Goal: Task Accomplishment & Management: Use online tool/utility

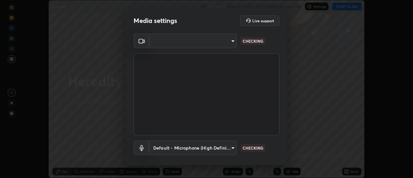
scroll to position [178, 413]
click at [230, 40] on body "Erase all Heredity Recording WAS SCHEDULED TO START AT 6:00 PM Settings START C…" at bounding box center [206, 89] width 413 height 178
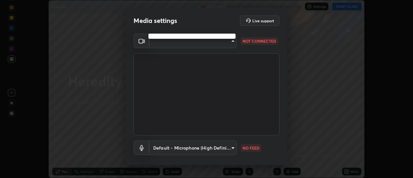
click at [234, 44] on div at bounding box center [206, 89] width 413 height 178
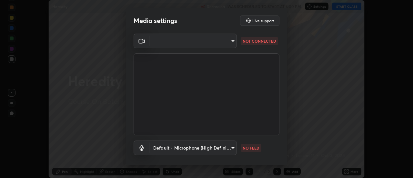
click at [231, 45] on body "Erase all Heredity Recording WAS SCHEDULED TO START AT 6:00 PM Settings START C…" at bounding box center [206, 89] width 413 height 178
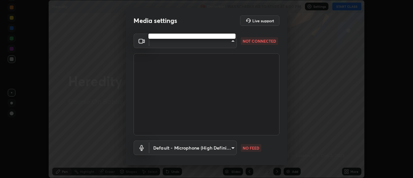
click at [230, 47] on div at bounding box center [206, 89] width 413 height 178
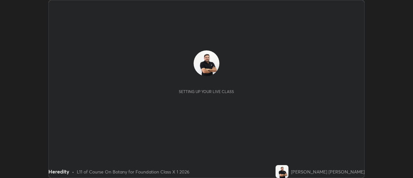
scroll to position [178, 412]
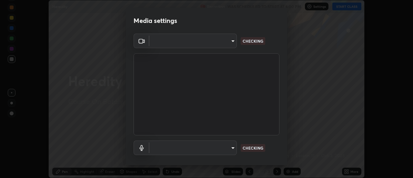
type input "de4d584312b4434b91bb48b0c0e382846541704910f56accdd629dbaa70238e6"
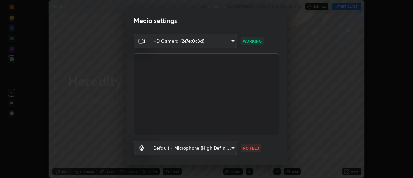
click at [230, 151] on body "Erase all Heredity Recording WAS SCHEDULED TO START AT 6:00 PM Settings START C…" at bounding box center [206, 89] width 413 height 178
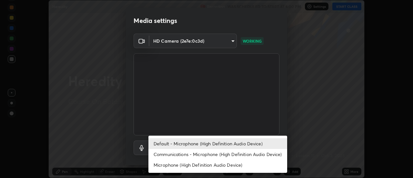
click at [227, 155] on li "Communications - Microphone (High Definition Audio Device)" at bounding box center [217, 154] width 139 height 11
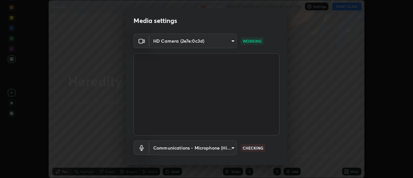
click at [228, 152] on body "Erase all Heredity Recording WAS SCHEDULED TO START AT 6:00 PM Settings START C…" at bounding box center [206, 89] width 413 height 178
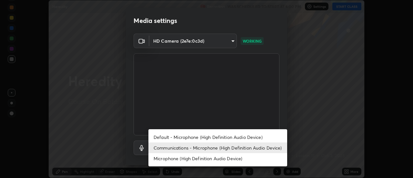
click at [228, 136] on li "Default - Microphone (High Definition Audio Device)" at bounding box center [217, 137] width 139 height 11
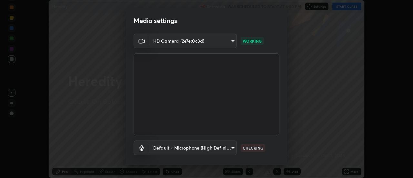
type input "default"
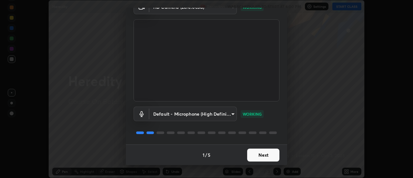
click at [260, 158] on button "Next" at bounding box center [263, 154] width 32 height 13
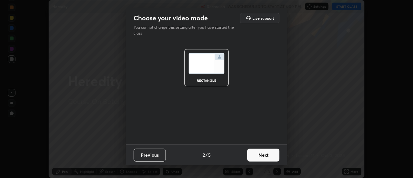
click at [262, 158] on button "Next" at bounding box center [263, 154] width 32 height 13
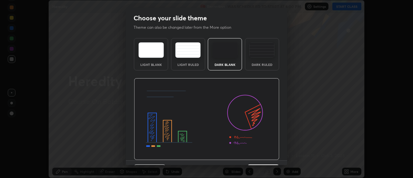
scroll to position [16, 0]
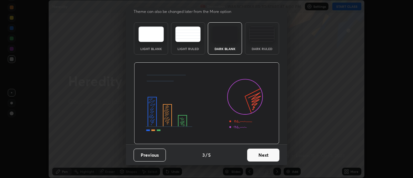
click at [258, 156] on button "Next" at bounding box center [263, 154] width 32 height 13
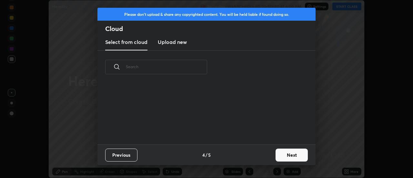
scroll to position [0, 0]
click at [176, 46] on new "Upload new" at bounding box center [172, 42] width 29 height 16
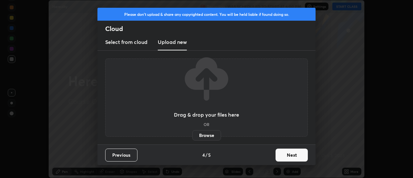
click at [202, 135] on label "Browse" at bounding box center [206, 135] width 29 height 10
click at [192, 135] on input "Browse" at bounding box center [192, 135] width 0 height 10
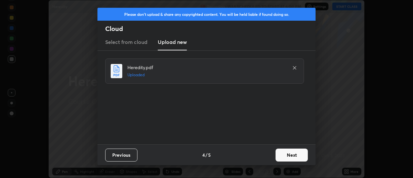
click at [289, 157] on button "Next" at bounding box center [291, 154] width 32 height 13
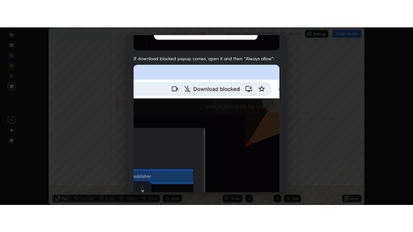
scroll to position [165, 0]
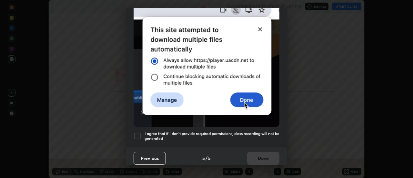
click at [139, 136] on div at bounding box center [137, 136] width 8 height 8
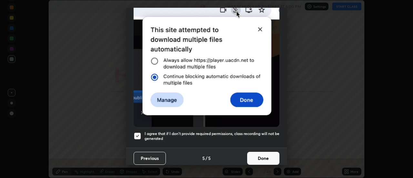
click at [255, 152] on button "Done" at bounding box center [263, 158] width 32 height 13
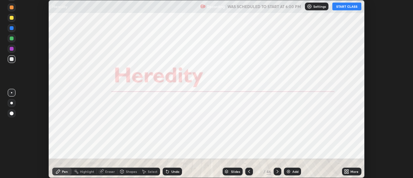
click at [348, 171] on icon at bounding box center [346, 171] width 5 height 5
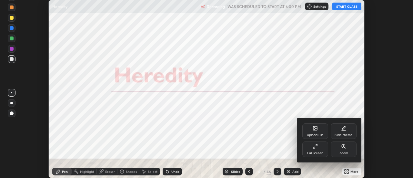
click at [312, 149] on div "Full screen" at bounding box center [315, 148] width 26 height 15
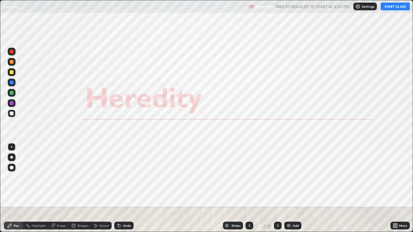
scroll to position [232, 413]
click at [400, 6] on button "START CLASS" at bounding box center [394, 7] width 29 height 8
click at [277, 177] on icon at bounding box center [277, 225] width 5 height 5
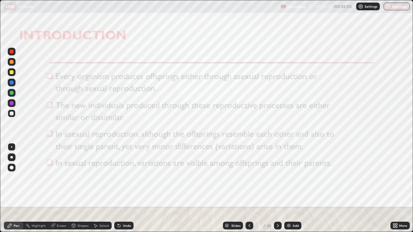
click at [12, 52] on div at bounding box center [12, 52] width 4 height 4
click at [126, 177] on div "Undo" at bounding box center [127, 225] width 8 height 3
click at [125, 177] on div "Undo" at bounding box center [127, 225] width 8 height 3
click at [124, 177] on div "Undo" at bounding box center [123, 226] width 19 height 8
click at [125, 177] on div "Undo" at bounding box center [127, 225] width 8 height 3
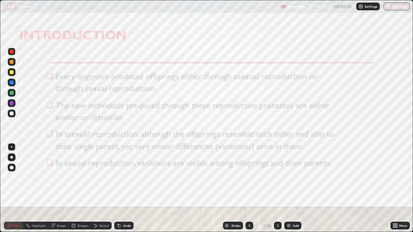
click at [62, 177] on div "Eraser" at bounding box center [62, 225] width 10 height 3
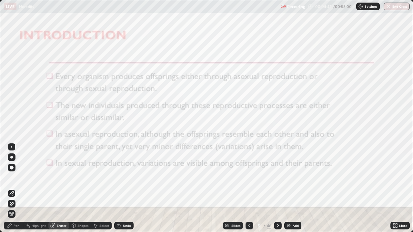
click at [12, 177] on span "Erase all" at bounding box center [11, 214] width 7 height 4
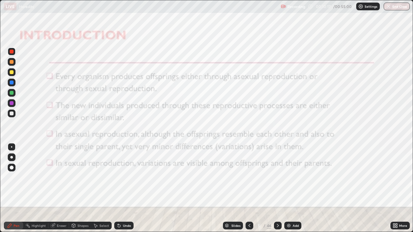
click at [61, 177] on div "Eraser" at bounding box center [62, 225] width 10 height 3
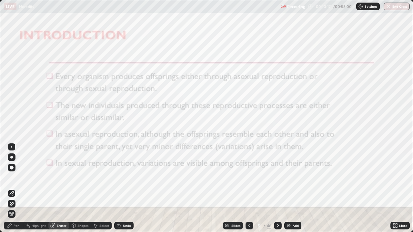
click at [12, 177] on span "Erase all" at bounding box center [11, 214] width 7 height 4
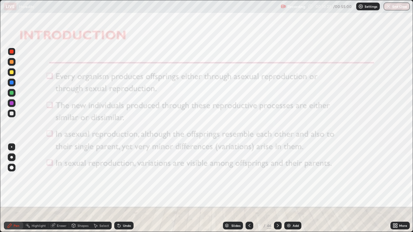
click at [278, 177] on div at bounding box center [278, 226] width 8 height 8
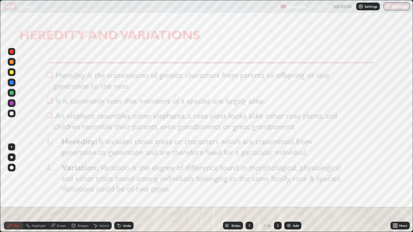
click at [63, 177] on div "Eraser" at bounding box center [62, 225] width 10 height 3
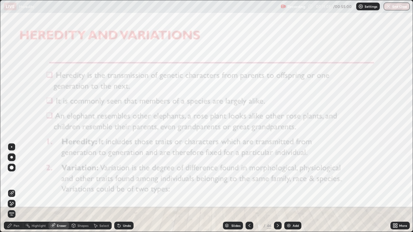
click at [15, 177] on span "Erase all" at bounding box center [11, 214] width 7 height 4
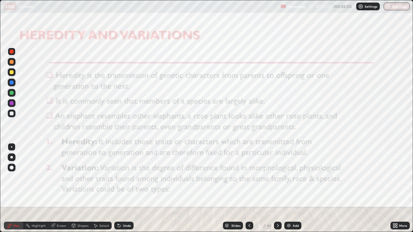
click at [65, 177] on div "Eraser" at bounding box center [62, 225] width 10 height 3
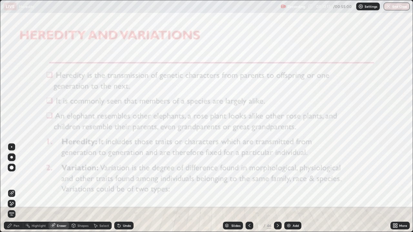
click at [14, 177] on div "Erase all" at bounding box center [12, 214] width 8 height 8
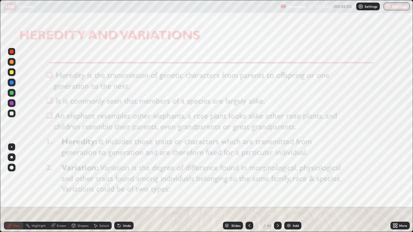
click at [63, 177] on div "Eraser" at bounding box center [62, 225] width 10 height 3
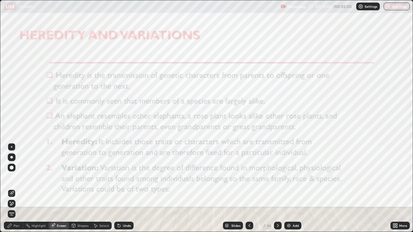
click at [15, 177] on span "Erase all" at bounding box center [11, 214] width 7 height 4
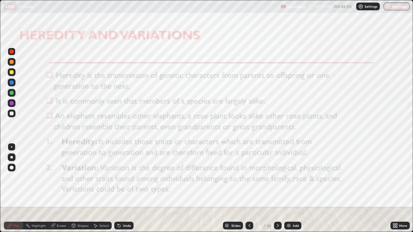
click at [61, 177] on div "Eraser" at bounding box center [62, 225] width 10 height 3
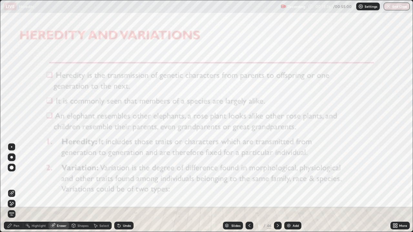
click at [12, 177] on span "Erase all" at bounding box center [11, 214] width 7 height 4
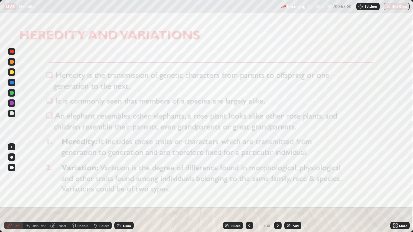
click at [277, 177] on icon at bounding box center [277, 225] width 5 height 5
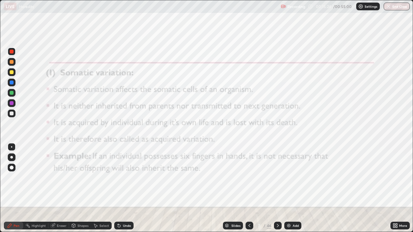
click at [62, 177] on div "Eraser" at bounding box center [62, 225] width 10 height 3
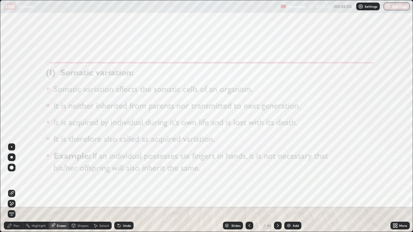
click at [12, 177] on span "Erase all" at bounding box center [11, 214] width 7 height 4
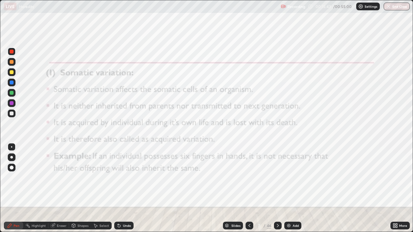
click at [277, 177] on icon at bounding box center [277, 225] width 5 height 5
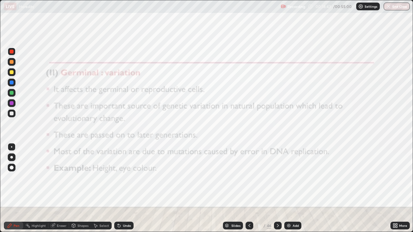
click at [61, 177] on div "Eraser" at bounding box center [62, 225] width 10 height 3
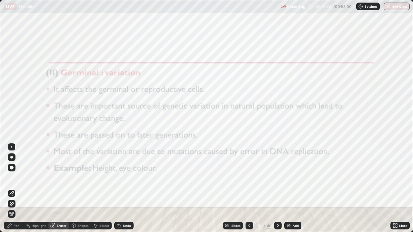
click at [12, 177] on span "Erase all" at bounding box center [11, 214] width 7 height 4
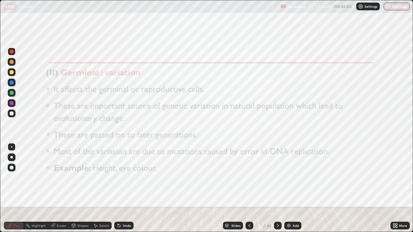
click at [277, 177] on icon at bounding box center [277, 225] width 5 height 5
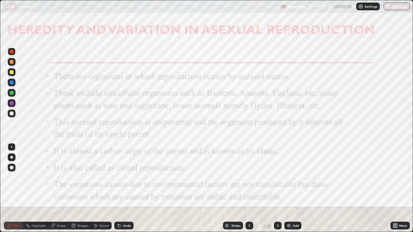
click at [62, 177] on div "Eraser" at bounding box center [62, 225] width 10 height 3
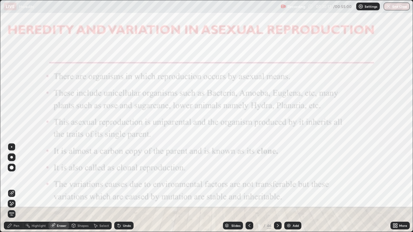
click at [13, 177] on span "Erase all" at bounding box center [11, 214] width 7 height 4
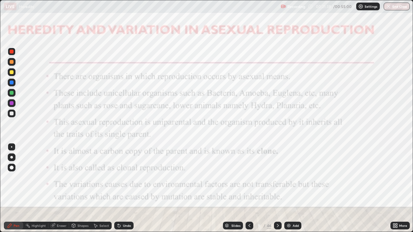
click at [60, 177] on div "Eraser" at bounding box center [62, 225] width 10 height 3
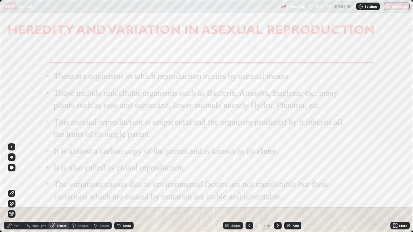
click at [13, 177] on span "Erase all" at bounding box center [11, 214] width 7 height 4
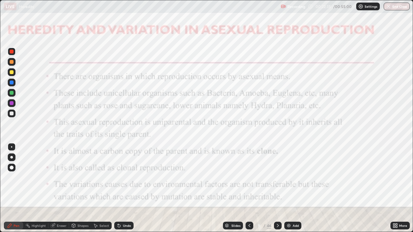
click at [60, 177] on div "Eraser" at bounding box center [62, 225] width 10 height 3
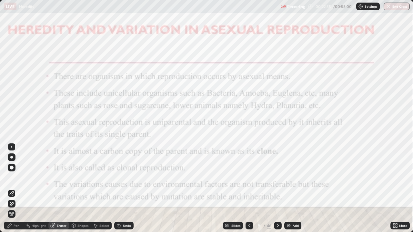
click at [12, 177] on span "Erase all" at bounding box center [11, 214] width 7 height 4
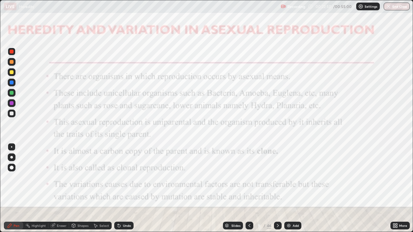
click at [276, 177] on div at bounding box center [278, 225] width 8 height 13
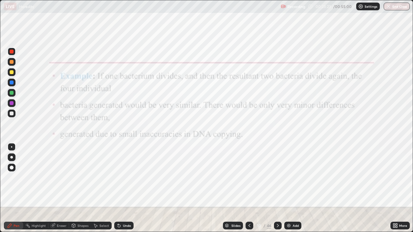
click at [61, 177] on div "Eraser" at bounding box center [62, 225] width 10 height 3
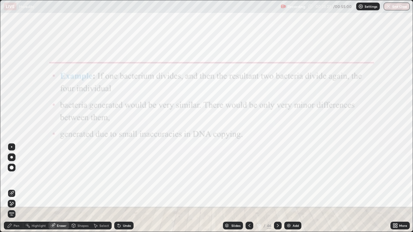
click at [12, 177] on span "Erase all" at bounding box center [11, 214] width 7 height 4
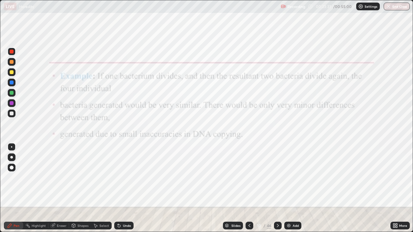
click at [64, 177] on div "Eraser" at bounding box center [62, 225] width 10 height 3
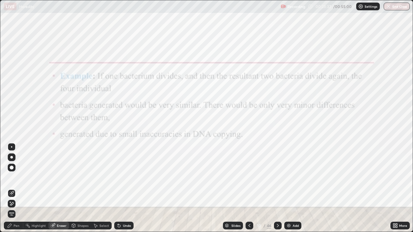
click at [12, 177] on span "Erase all" at bounding box center [11, 214] width 7 height 4
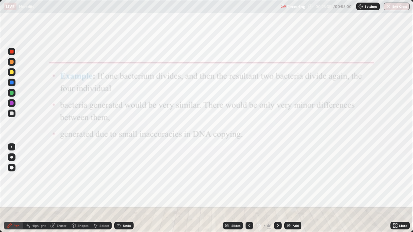
click at [279, 177] on icon at bounding box center [277, 225] width 5 height 5
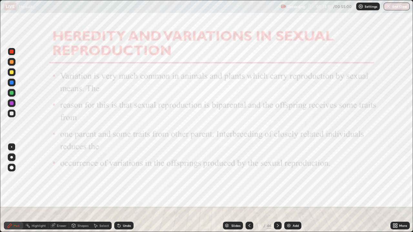
click at [63, 177] on div "Eraser" at bounding box center [62, 225] width 10 height 3
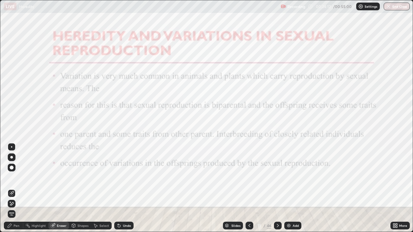
click at [12, 177] on span "Erase all" at bounding box center [11, 214] width 7 height 4
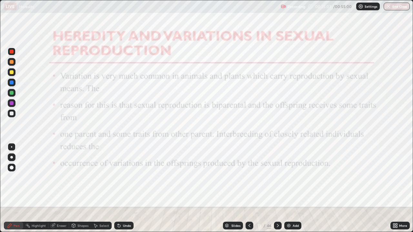
click at [63, 177] on div "Eraser" at bounding box center [62, 225] width 10 height 3
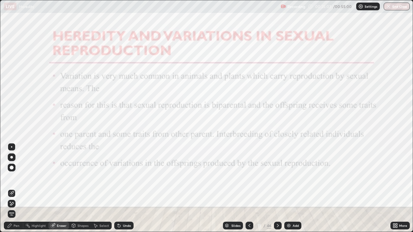
click at [14, 177] on span "Erase all" at bounding box center [11, 214] width 7 height 4
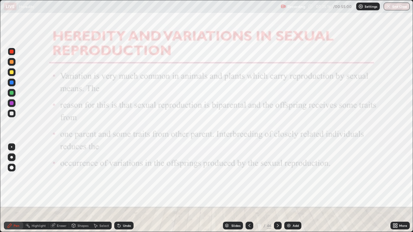
click at [63, 177] on div "Eraser" at bounding box center [62, 225] width 10 height 3
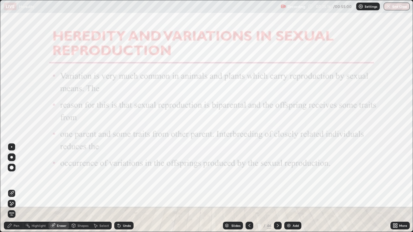
click at [13, 177] on span "Erase all" at bounding box center [11, 214] width 7 height 4
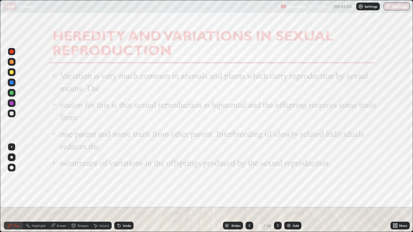
click at [277, 177] on icon at bounding box center [277, 225] width 5 height 5
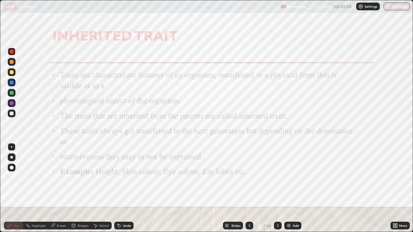
click at [62, 177] on div "Eraser" at bounding box center [62, 225] width 10 height 3
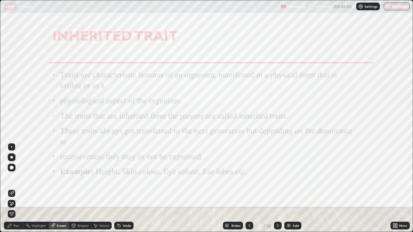
click at [12, 177] on span "Erase all" at bounding box center [11, 214] width 7 height 4
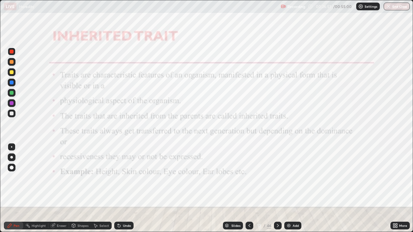
click at [62, 177] on div "Eraser" at bounding box center [62, 225] width 10 height 3
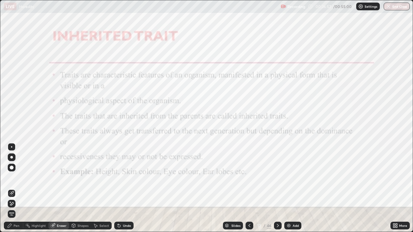
click at [14, 177] on span "Erase all" at bounding box center [11, 214] width 7 height 4
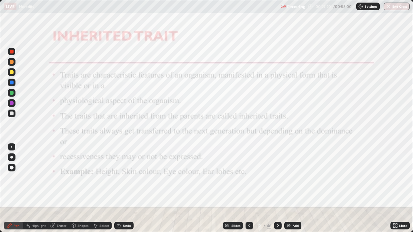
click at [62, 177] on div "Eraser" at bounding box center [58, 226] width 21 height 8
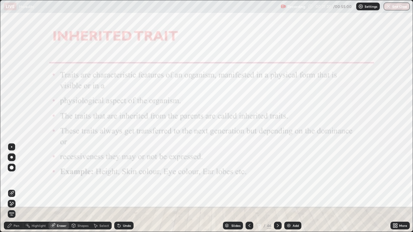
click at [12, 177] on span "Erase all" at bounding box center [11, 214] width 7 height 4
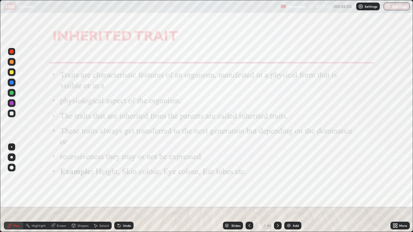
click at [279, 177] on icon at bounding box center [277, 225] width 5 height 5
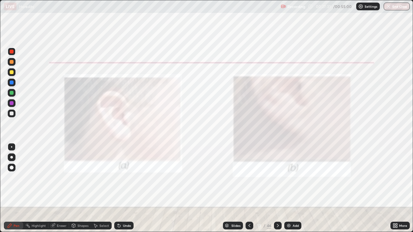
click at [277, 177] on icon at bounding box center [277, 225] width 5 height 5
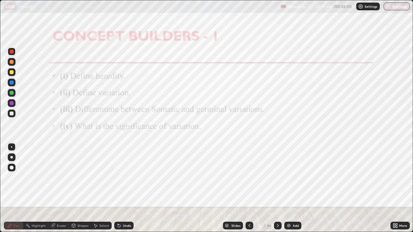
click at [64, 177] on div "Eraser" at bounding box center [62, 225] width 10 height 3
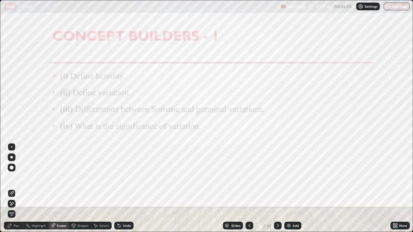
click at [14, 177] on span "Erase all" at bounding box center [11, 214] width 7 height 4
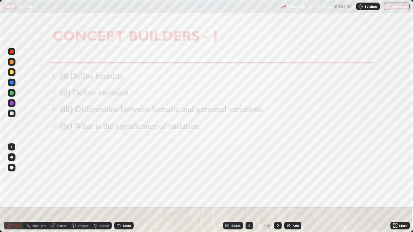
click at [277, 177] on icon at bounding box center [277, 225] width 5 height 5
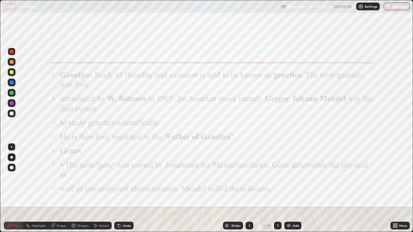
click at [64, 177] on div "Eraser" at bounding box center [62, 225] width 10 height 3
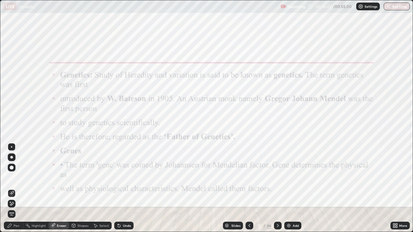
click at [12, 177] on span "Erase all" at bounding box center [11, 214] width 7 height 4
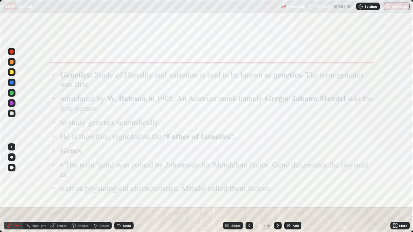
click at [62, 177] on div "Eraser" at bounding box center [62, 225] width 10 height 3
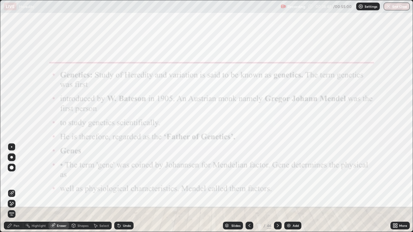
click at [12, 177] on span "Erase all" at bounding box center [11, 214] width 7 height 4
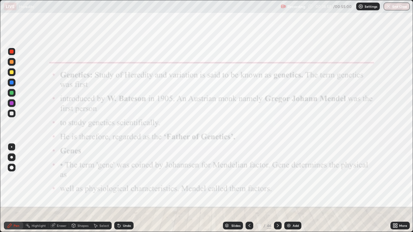
click at [276, 177] on icon at bounding box center [277, 225] width 5 height 5
click at [63, 177] on div "Eraser" at bounding box center [62, 225] width 10 height 3
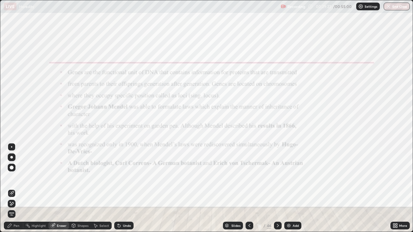
click at [14, 177] on span "Erase all" at bounding box center [11, 214] width 7 height 4
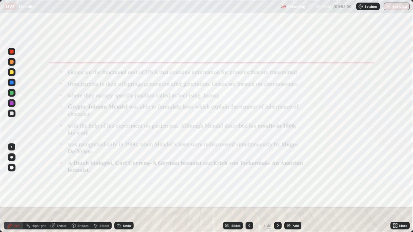
click at [61, 177] on div "Eraser" at bounding box center [62, 225] width 10 height 3
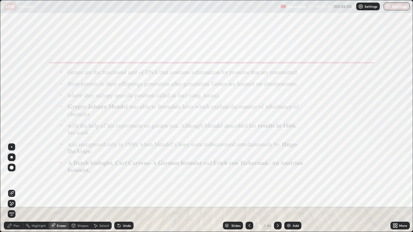
click at [13, 177] on span "Erase all" at bounding box center [11, 214] width 7 height 4
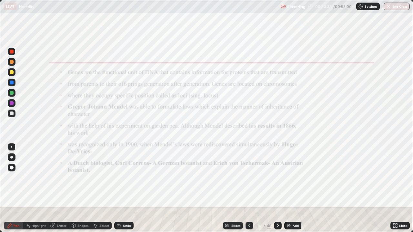
click at [63, 177] on div "Eraser" at bounding box center [62, 225] width 10 height 3
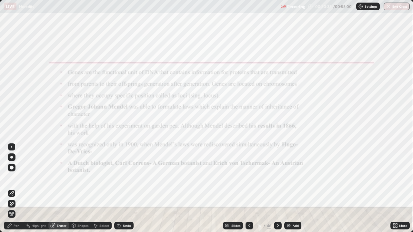
click at [15, 177] on span "Erase all" at bounding box center [11, 214] width 7 height 4
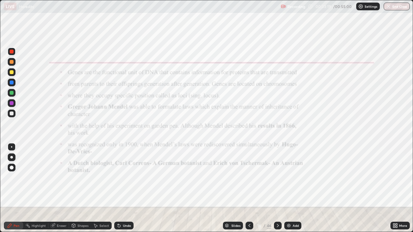
click at [64, 177] on div "Eraser" at bounding box center [58, 226] width 21 height 8
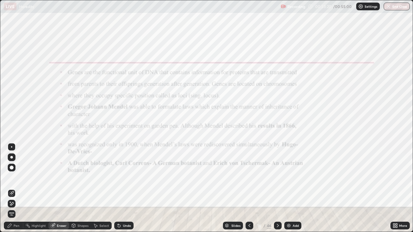
click at [14, 177] on span "Erase all" at bounding box center [11, 214] width 7 height 4
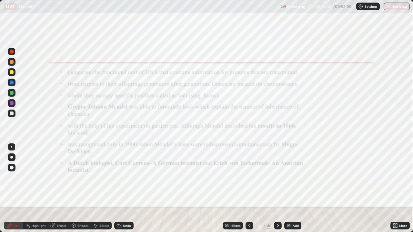
click at [61, 177] on div "Eraser" at bounding box center [62, 225] width 10 height 3
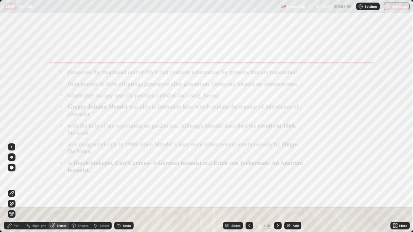
click at [15, 177] on span "Erase all" at bounding box center [11, 214] width 7 height 4
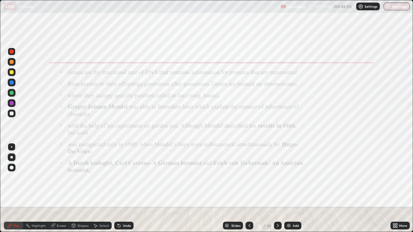
click at [62, 177] on div "Eraser" at bounding box center [62, 225] width 10 height 3
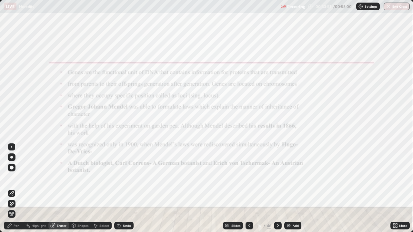
click at [12, 177] on span "Erase all" at bounding box center [11, 214] width 7 height 4
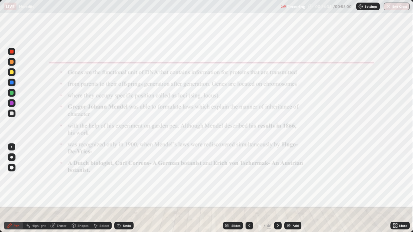
click at [63, 177] on div "Eraser" at bounding box center [62, 225] width 10 height 3
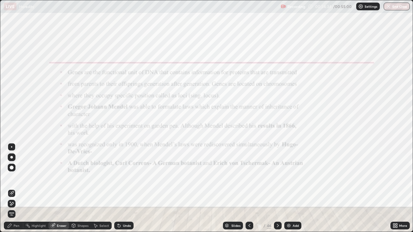
click at [13, 177] on span "Erase all" at bounding box center [11, 214] width 7 height 4
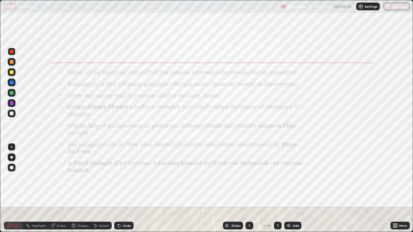
click at [277, 177] on icon at bounding box center [277, 225] width 5 height 5
click at [60, 177] on div "Eraser" at bounding box center [62, 225] width 10 height 3
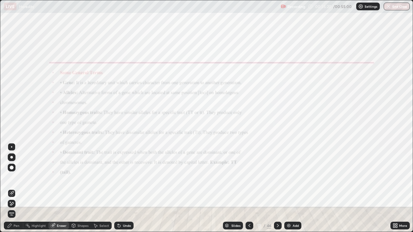
click at [15, 177] on span "Erase all" at bounding box center [11, 214] width 7 height 4
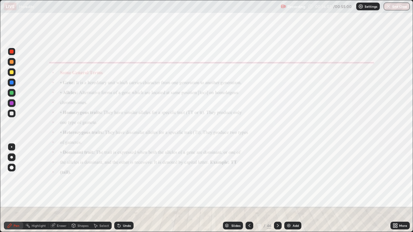
click at [60, 177] on div "Eraser" at bounding box center [62, 225] width 10 height 3
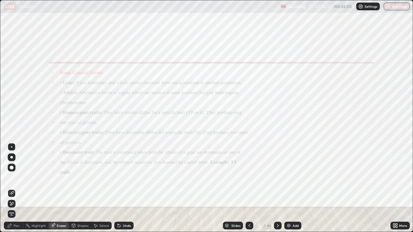
click at [13, 177] on span "Erase all" at bounding box center [11, 214] width 7 height 4
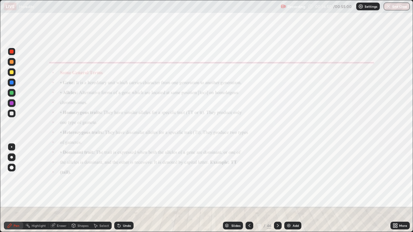
click at [54, 177] on icon at bounding box center [54, 224] width 4 height 3
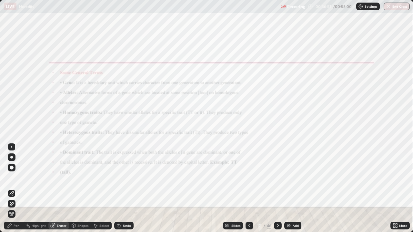
click at [12, 177] on span "Erase all" at bounding box center [11, 214] width 7 height 4
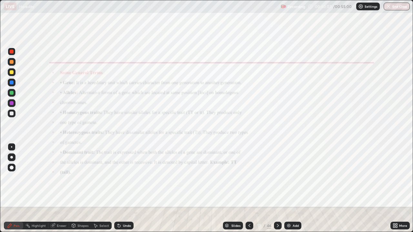
click at [65, 177] on div "Eraser" at bounding box center [62, 225] width 10 height 3
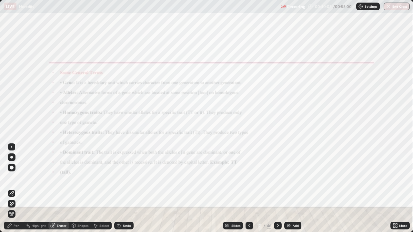
click at [11, 177] on span "Erase all" at bounding box center [11, 214] width 7 height 4
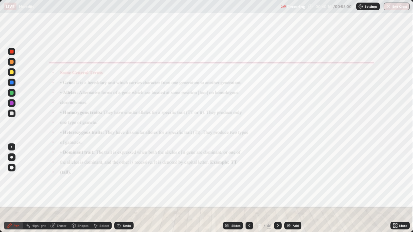
click at [59, 177] on div "Eraser" at bounding box center [62, 225] width 10 height 3
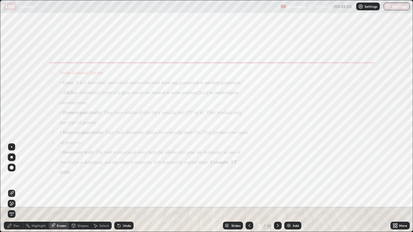
click at [14, 177] on span "Erase all" at bounding box center [11, 214] width 7 height 4
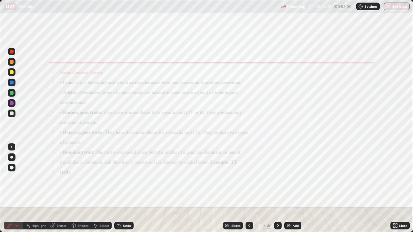
click at [277, 177] on icon at bounding box center [277, 225] width 5 height 5
click at [289, 177] on div "Add" at bounding box center [292, 226] width 17 height 8
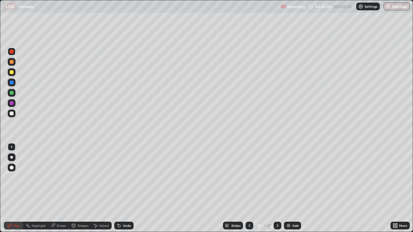
click at [15, 72] on div at bounding box center [12, 72] width 8 height 8
click at [61, 177] on div "Eraser" at bounding box center [62, 225] width 10 height 3
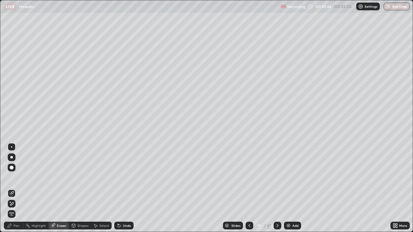
click at [13, 177] on span "Erase all" at bounding box center [11, 214] width 7 height 4
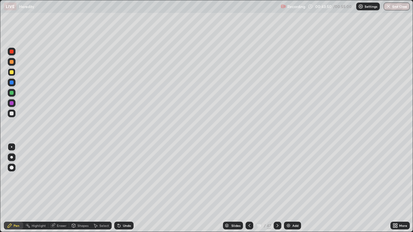
click at [63, 177] on div "Eraser" at bounding box center [62, 225] width 10 height 3
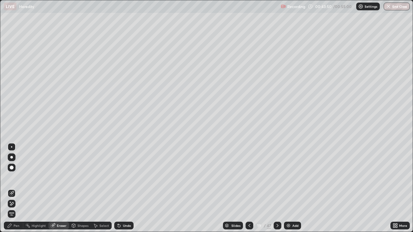
click at [14, 177] on span "Erase all" at bounding box center [11, 214] width 7 height 4
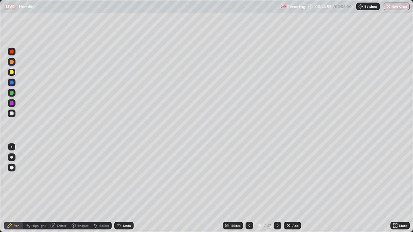
click at [249, 177] on icon at bounding box center [249, 225] width 5 height 5
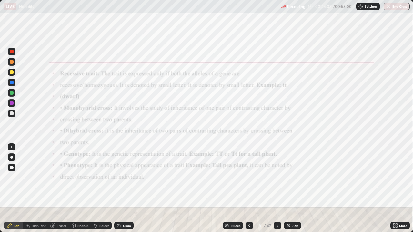
click at [66, 177] on div "Eraser" at bounding box center [58, 226] width 21 height 8
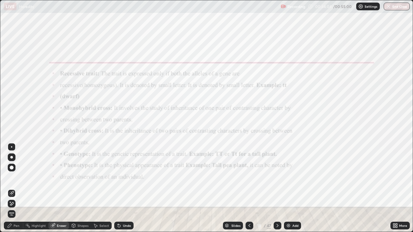
click at [15, 177] on span "Erase all" at bounding box center [11, 214] width 7 height 4
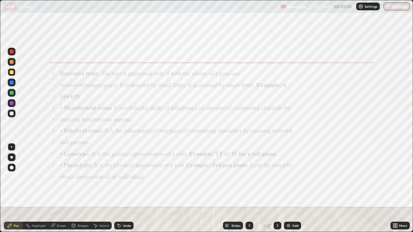
click at [11, 52] on div at bounding box center [12, 52] width 4 height 4
click at [66, 177] on div "Eraser" at bounding box center [58, 226] width 21 height 8
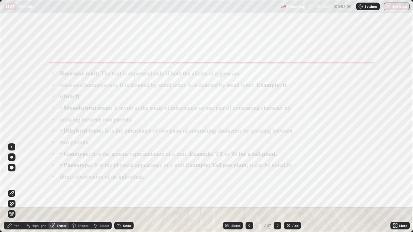
click at [14, 177] on span "Erase all" at bounding box center [11, 214] width 7 height 4
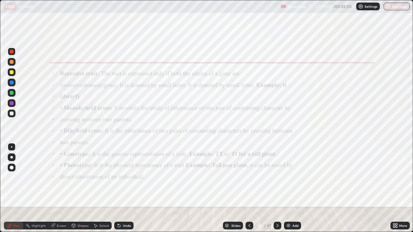
click at [63, 177] on div "Eraser" at bounding box center [62, 225] width 10 height 3
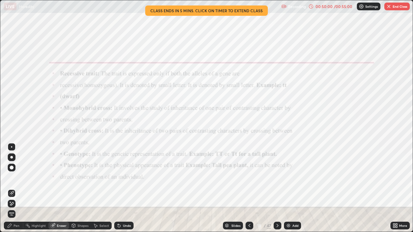
click at [12, 177] on span "Erase all" at bounding box center [11, 214] width 7 height 4
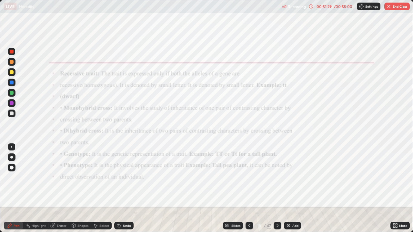
click at [60, 177] on div "Eraser" at bounding box center [62, 225] width 10 height 3
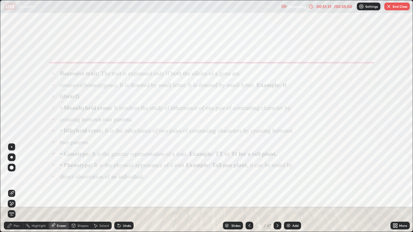
click at [14, 177] on div at bounding box center [12, 204] width 8 height 8
click at [15, 177] on div "Pen" at bounding box center [17, 225] width 6 height 3
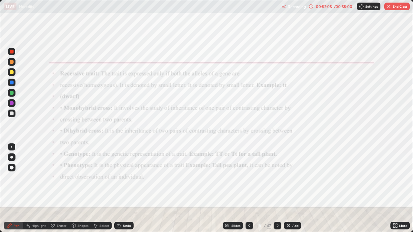
click at [61, 177] on div "Eraser" at bounding box center [62, 225] width 10 height 3
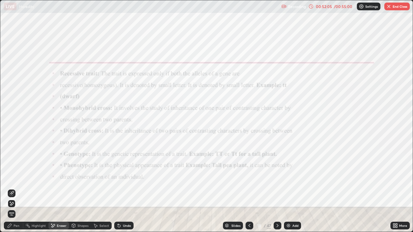
click at [12, 177] on span "Erase all" at bounding box center [11, 214] width 7 height 4
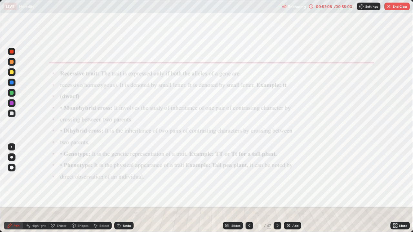
click at [278, 177] on icon at bounding box center [277, 225] width 5 height 5
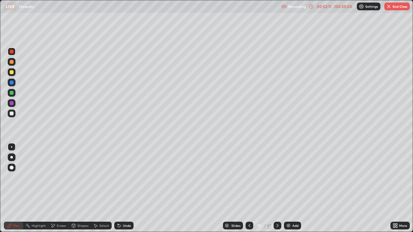
click at [277, 177] on icon at bounding box center [277, 225] width 5 height 5
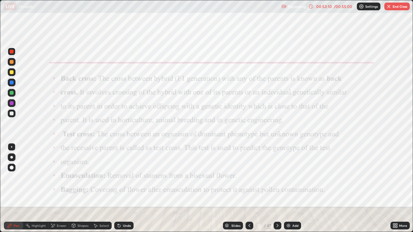
click at [61, 177] on div "Eraser" at bounding box center [62, 225] width 10 height 3
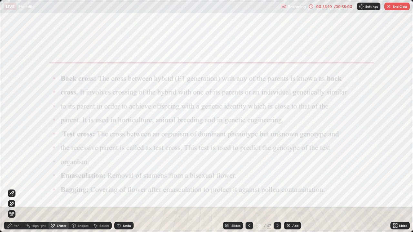
click at [12, 177] on span "Erase all" at bounding box center [11, 214] width 7 height 4
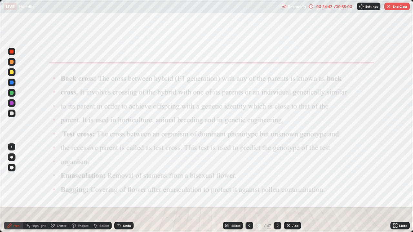
click at [62, 177] on div "Eraser" at bounding box center [58, 226] width 21 height 8
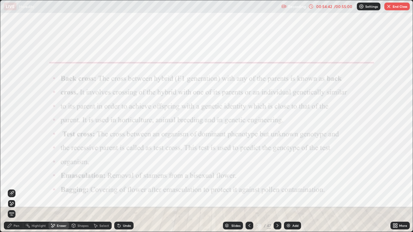
click at [13, 177] on span "Erase all" at bounding box center [11, 214] width 7 height 4
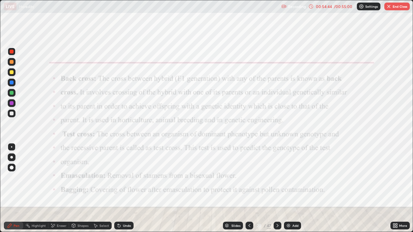
click at [277, 177] on div at bounding box center [277, 225] width 8 height 13
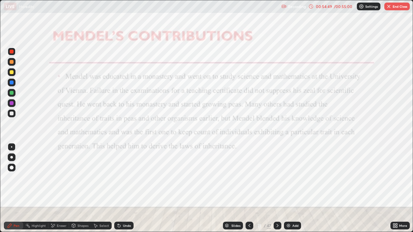
click at [401, 6] on button "End Class" at bounding box center [396, 7] width 25 height 8
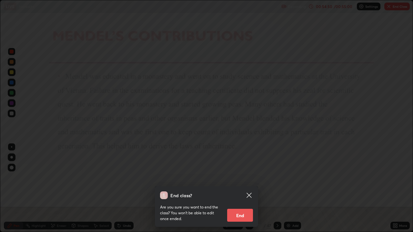
click at [242, 177] on button "End" at bounding box center [240, 215] width 26 height 13
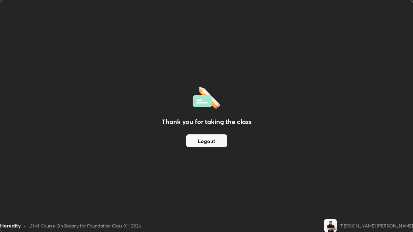
click at [207, 143] on button "Logout" at bounding box center [206, 140] width 41 height 13
